Goal: Information Seeking & Learning: Learn about a topic

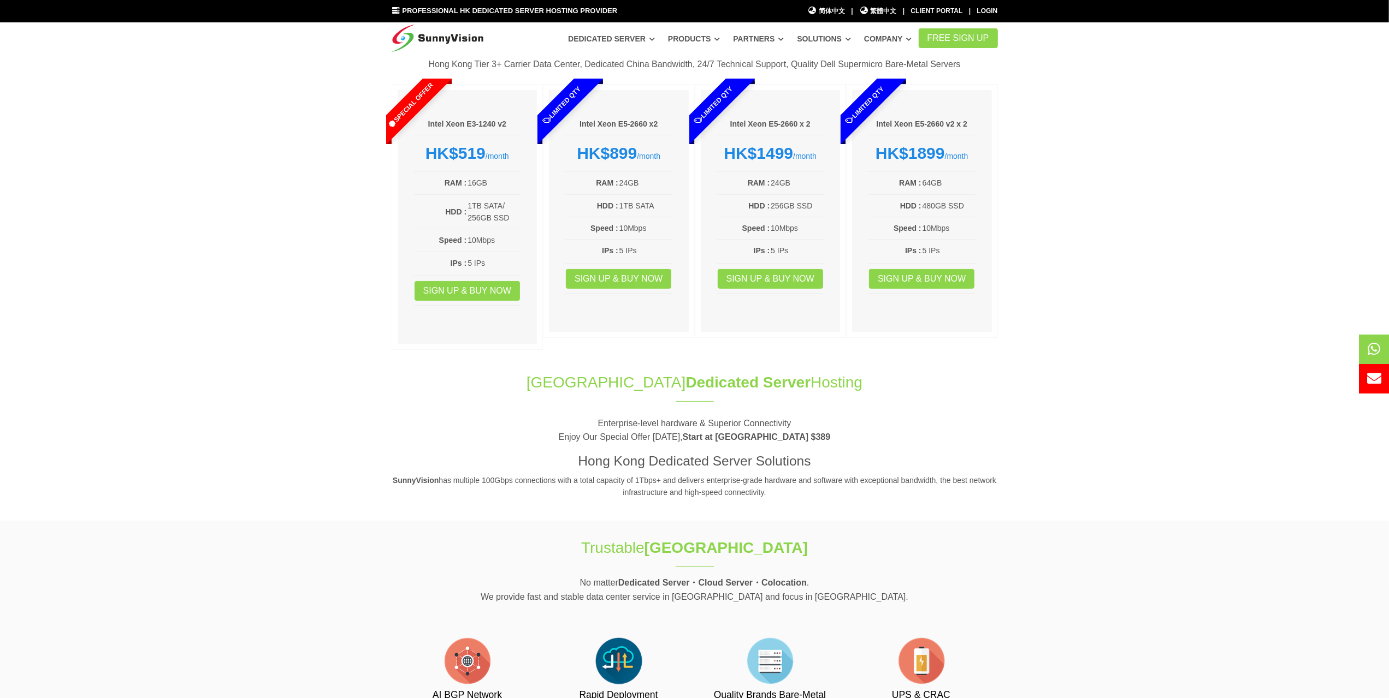
scroll to position [109, 0]
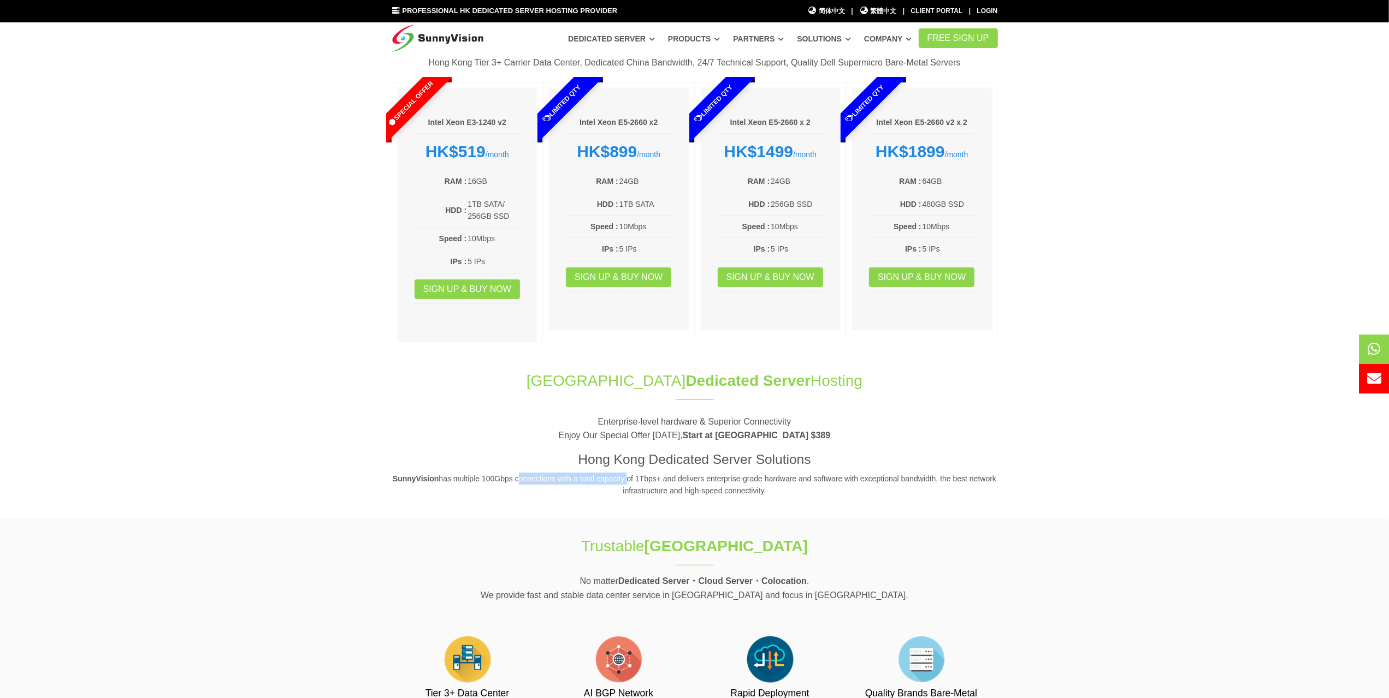
drag, startPoint x: 515, startPoint y: 480, endPoint x: 623, endPoint y: 480, distance: 107.6
click at [623, 480] on p "SunnyVision has multiple 100Gbps connections with a total capacity of 1Tbps+ an…" at bounding box center [695, 485] width 606 height 25
drag, startPoint x: 969, startPoint y: 478, endPoint x: 766, endPoint y: 487, distance: 203.4
click at [766, 487] on p "SunnyVision has multiple 100Gbps connections with a total capacity of 1Tbps+ an…" at bounding box center [695, 485] width 606 height 25
copy p "network infrastructure and high-speed connectivity."
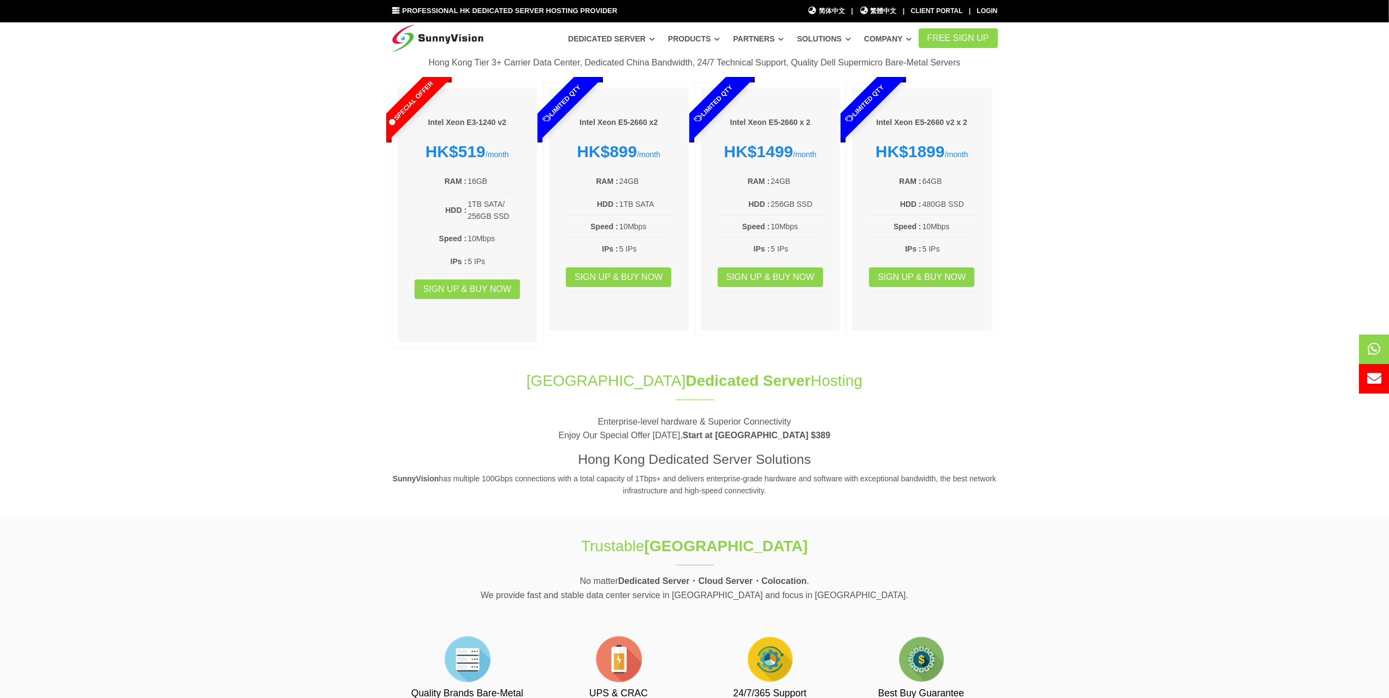
click at [106, 121] on section "Best-Buy Dedicated Server Plan Hong Kong Tier 3+ Carrier Data Center, Dedicated…" at bounding box center [694, 185] width 1389 height 348
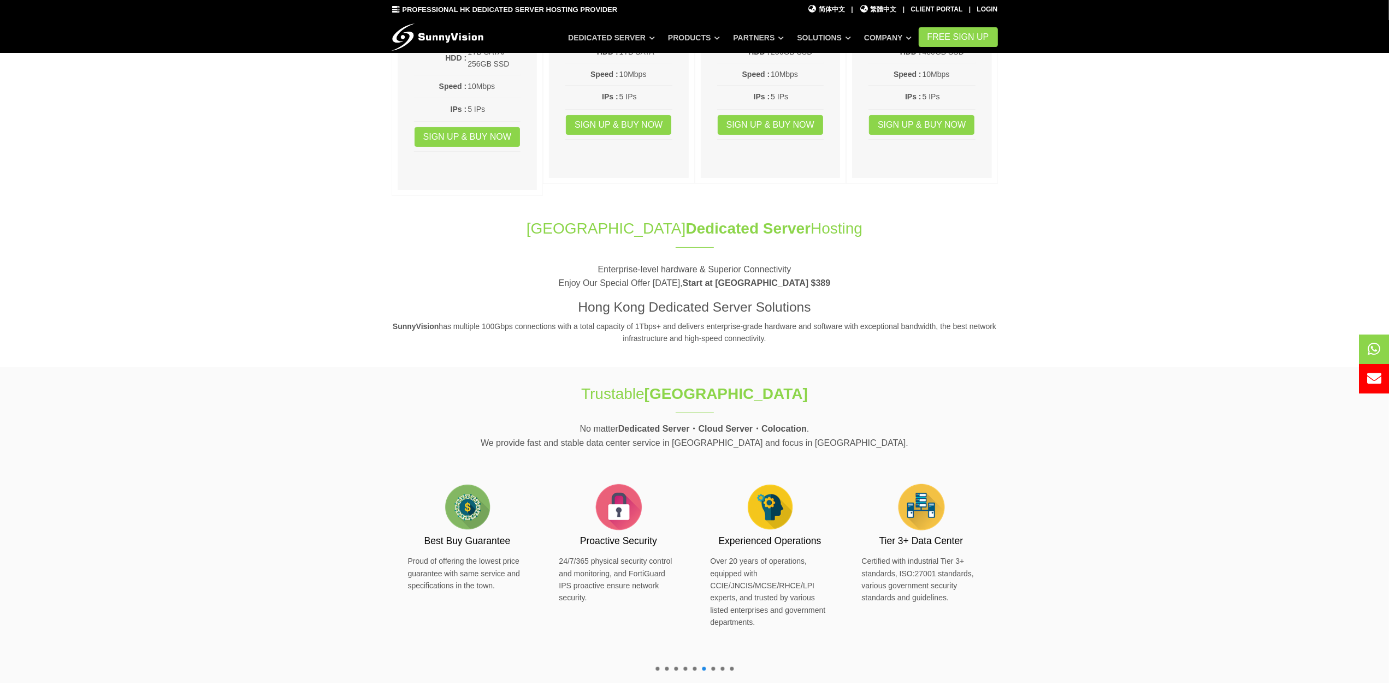
scroll to position [273, 0]
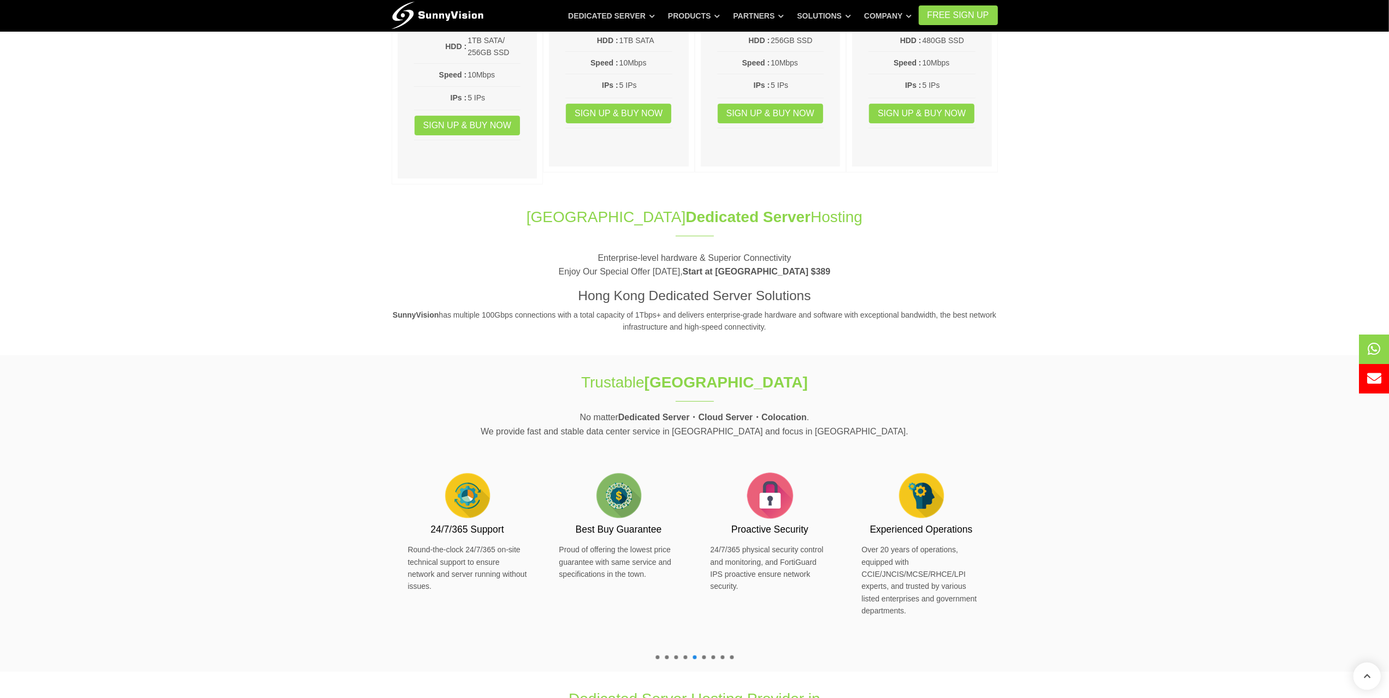
drag, startPoint x: 497, startPoint y: 544, endPoint x: 340, endPoint y: 507, distance: 161.5
click at [340, 507] on section "Trustable [GEOGRAPHIC_DATA] Data Center No matter Dedicated Server・Cloud Server…" at bounding box center [694, 514] width 1389 height 317
click at [1065, 541] on section "Trustable [GEOGRAPHIC_DATA] Data Center No matter Dedicated Server・Cloud Server…" at bounding box center [694, 514] width 1389 height 317
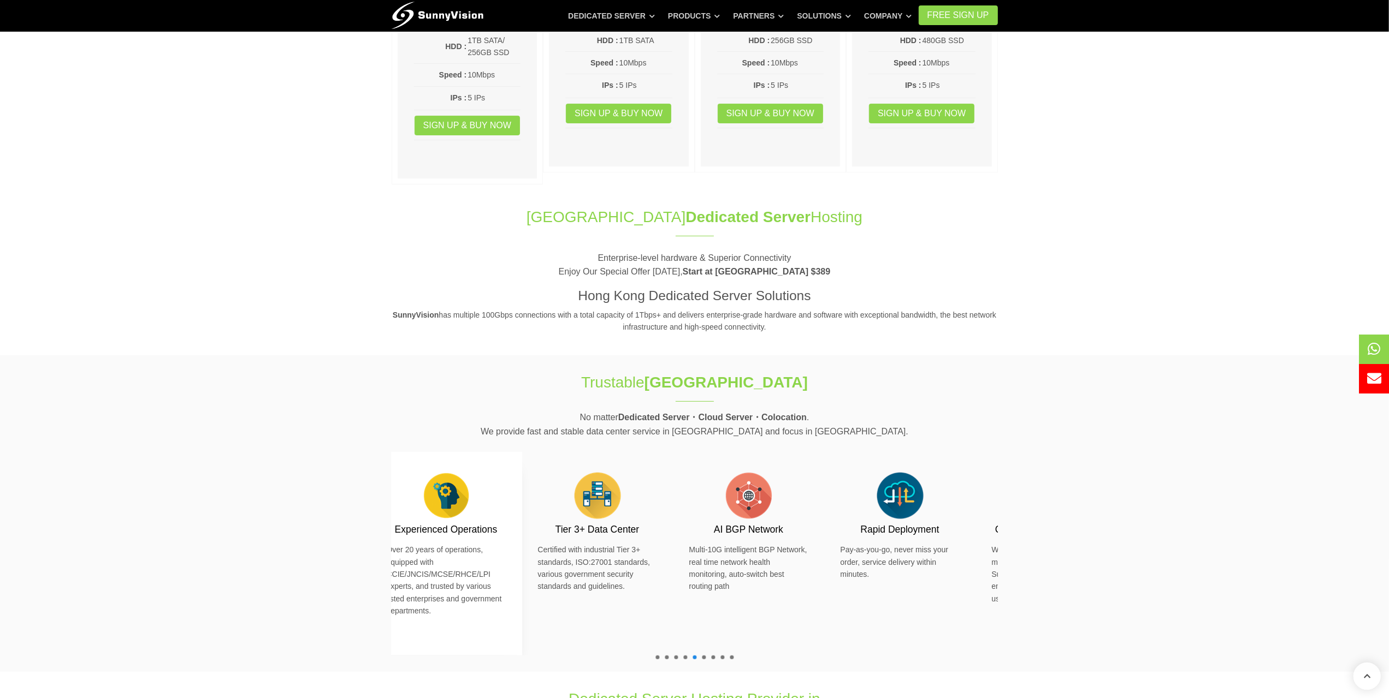
drag, startPoint x: 905, startPoint y: 541, endPoint x: 476, endPoint y: 499, distance: 431.3
click at [476, 499] on div "Experienced Operations Over 20 years of operations, equipped with CCIE/JNCIS/MC…" at bounding box center [446, 543] width 119 height 149
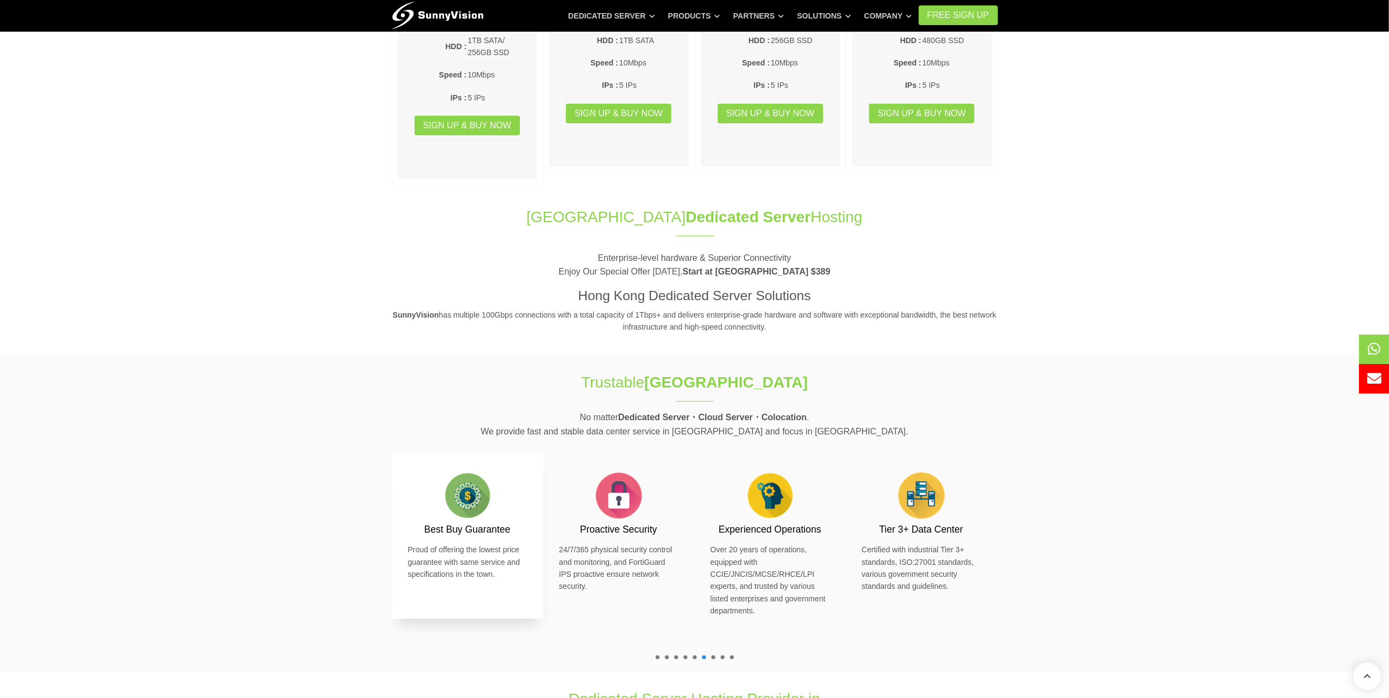
drag, startPoint x: 875, startPoint y: 504, endPoint x: 465, endPoint y: 477, distance: 410.4
click at [465, 477] on div "Proactive Security 24/7/365 physical security control and monitoring, and Forti…" at bounding box center [921, 554] width 3479 height 204
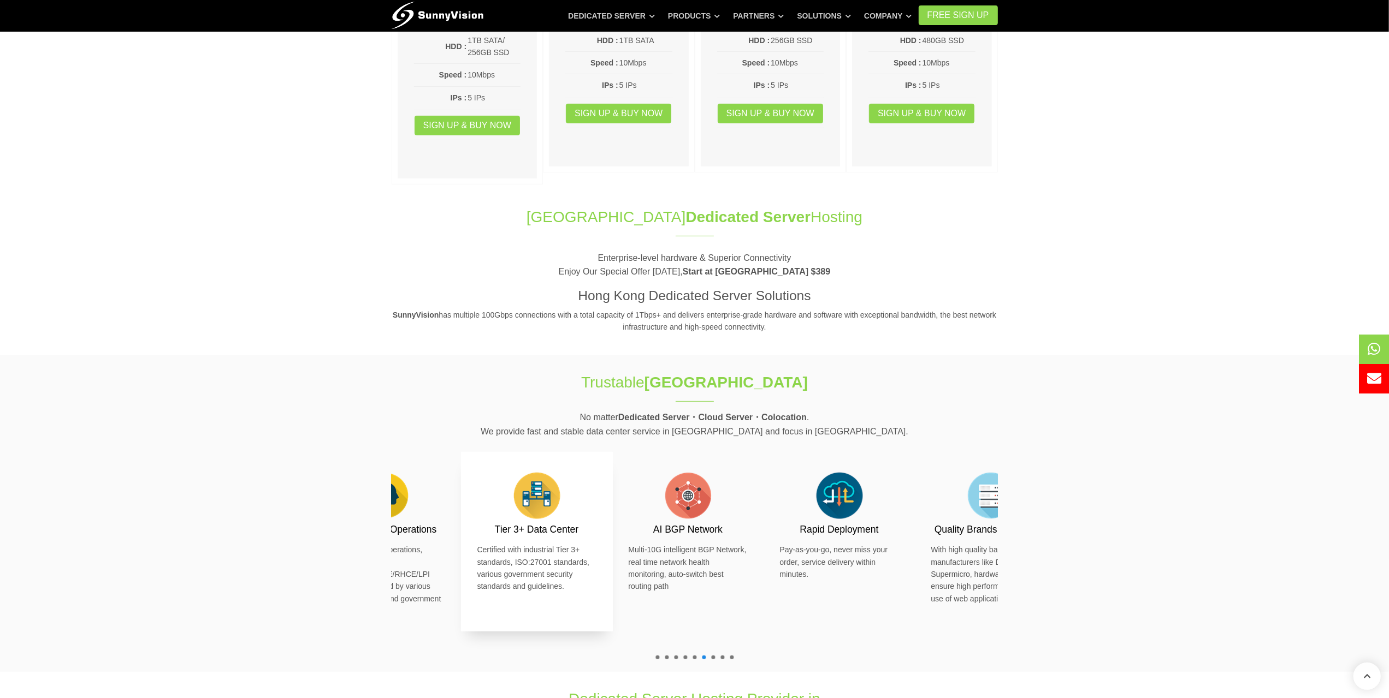
drag, startPoint x: 959, startPoint y: 540, endPoint x: 575, endPoint y: 500, distance: 386.6
click at [575, 500] on div "Tier 3+ Data Center Certified with industrial Tier 3+ standards, ISO:27001 stan…" at bounding box center [536, 531] width 119 height 125
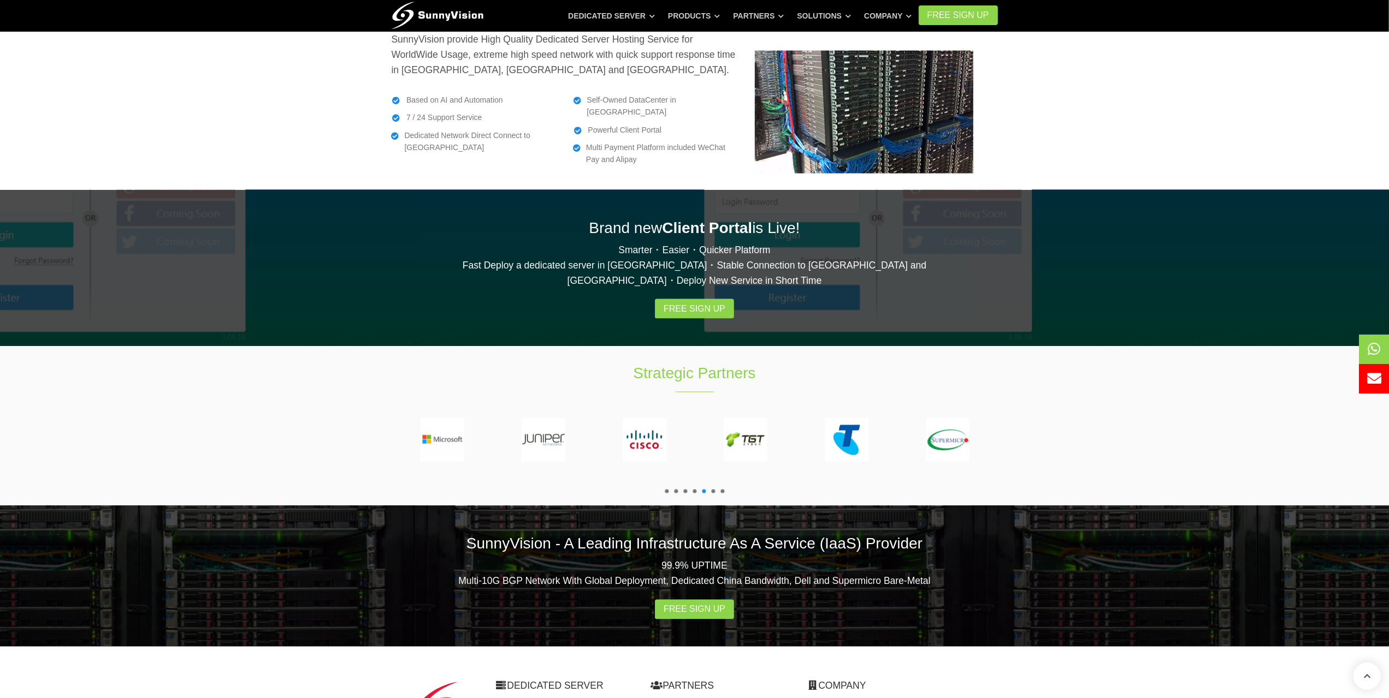
scroll to position [1693, 0]
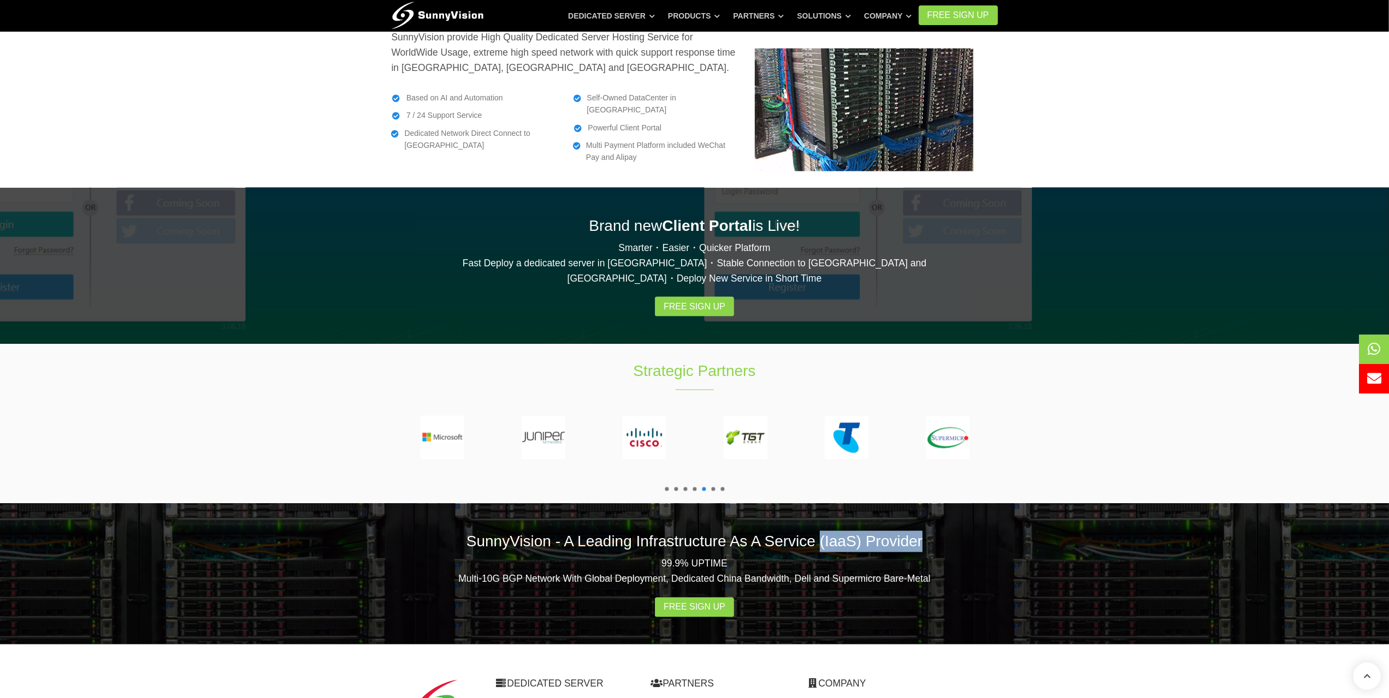
drag, startPoint x: 814, startPoint y: 425, endPoint x: 909, endPoint y: 422, distance: 95.1
click at [909, 531] on h2 "SunnyVision - A Leading Infrastructure As A Service (IaaS) Provider" at bounding box center [695, 541] width 606 height 21
copy h2 "(IaaS) Provider"
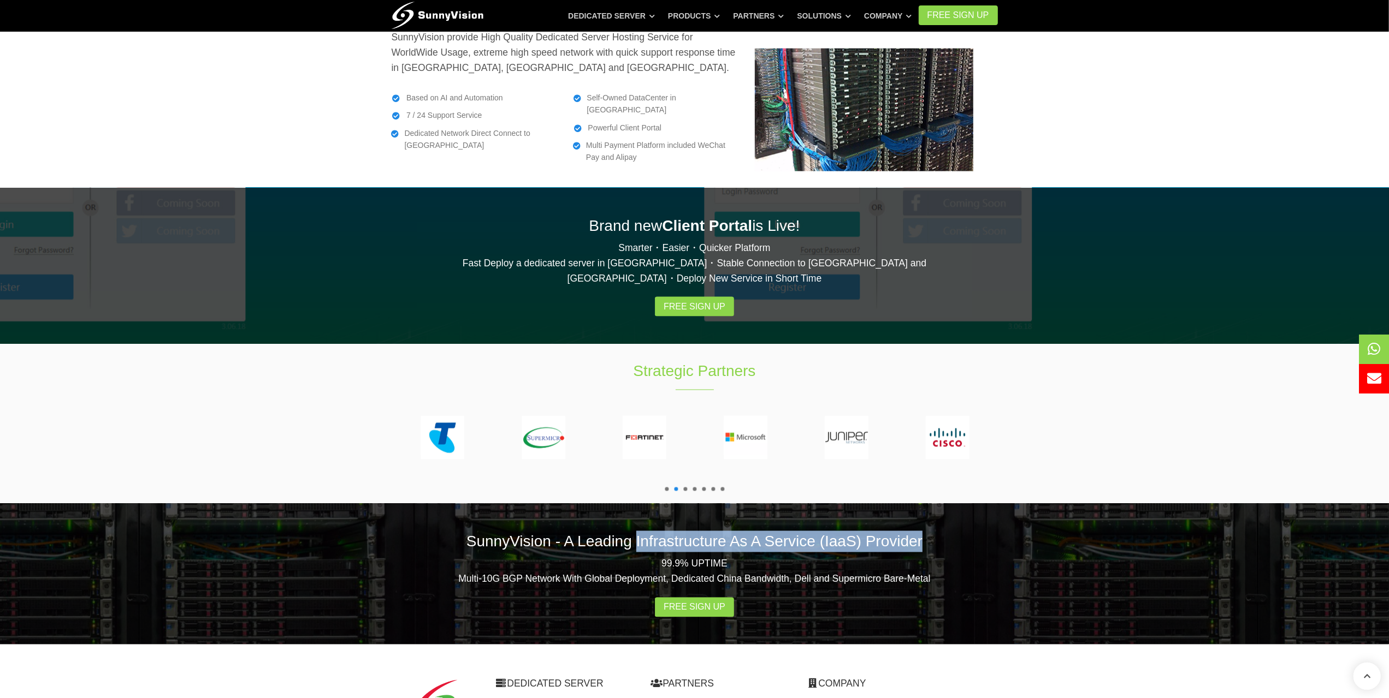
drag, startPoint x: 644, startPoint y: 419, endPoint x: 905, endPoint y: 423, distance: 260.5
click at [905, 531] on h2 "SunnyVision - A Leading Infrastructure As A Service (IaaS) Provider" at bounding box center [695, 541] width 606 height 21
copy h2 "Infrastructure As A Service (IaaS) Provider"
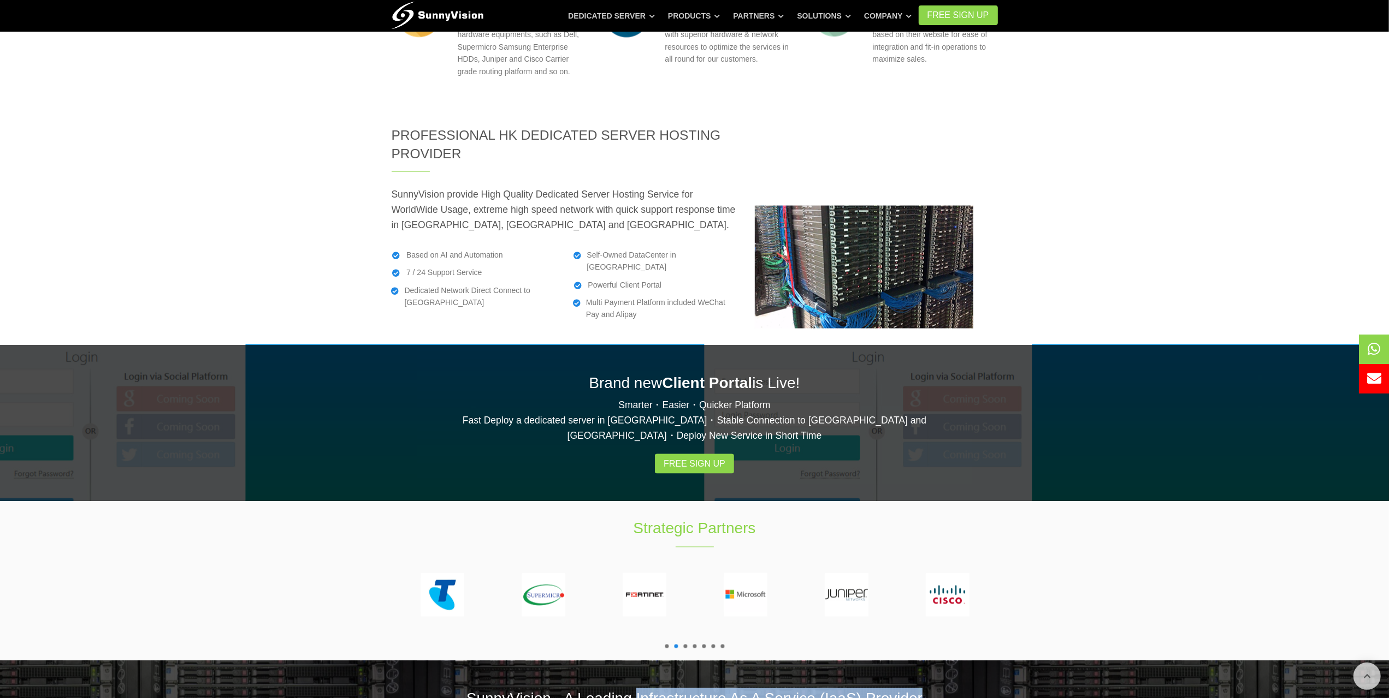
scroll to position [1545, 0]
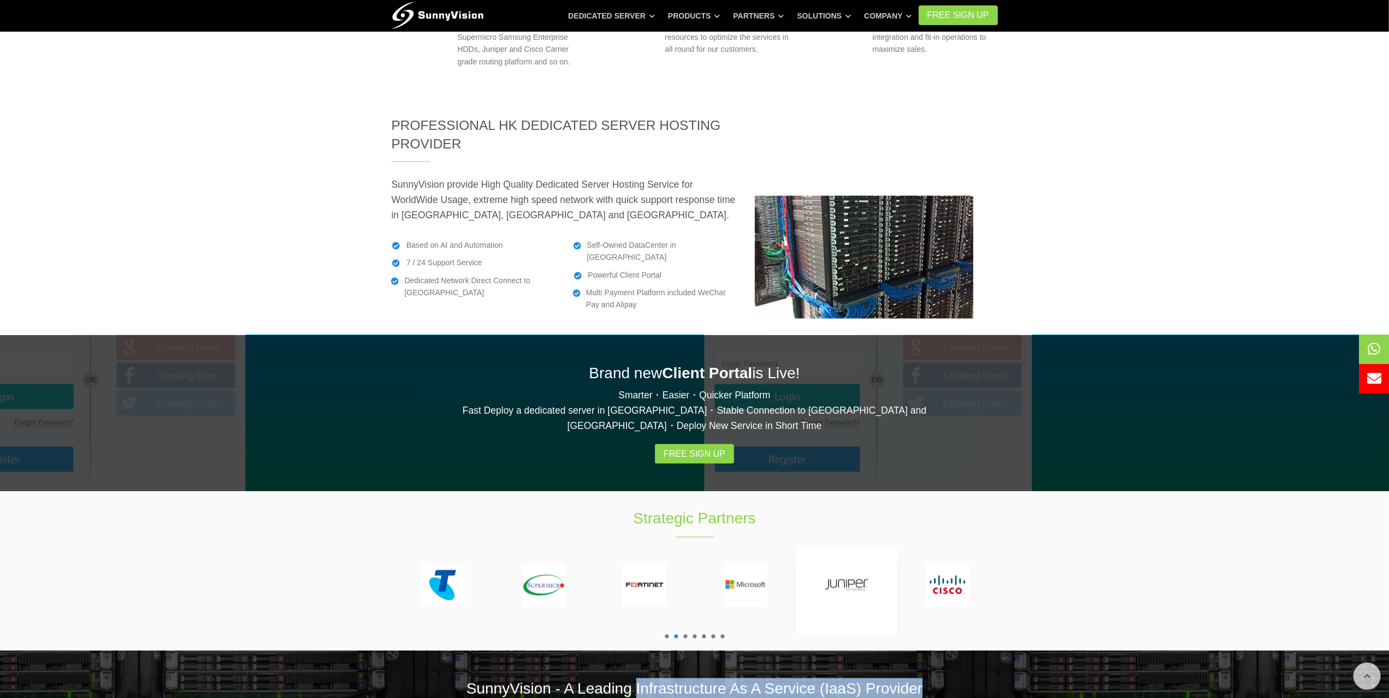
click at [848, 564] on img at bounding box center [847, 586] width 44 height 44
click at [850, 564] on img at bounding box center [847, 586] width 44 height 44
